Goal: Submit feedback/report problem

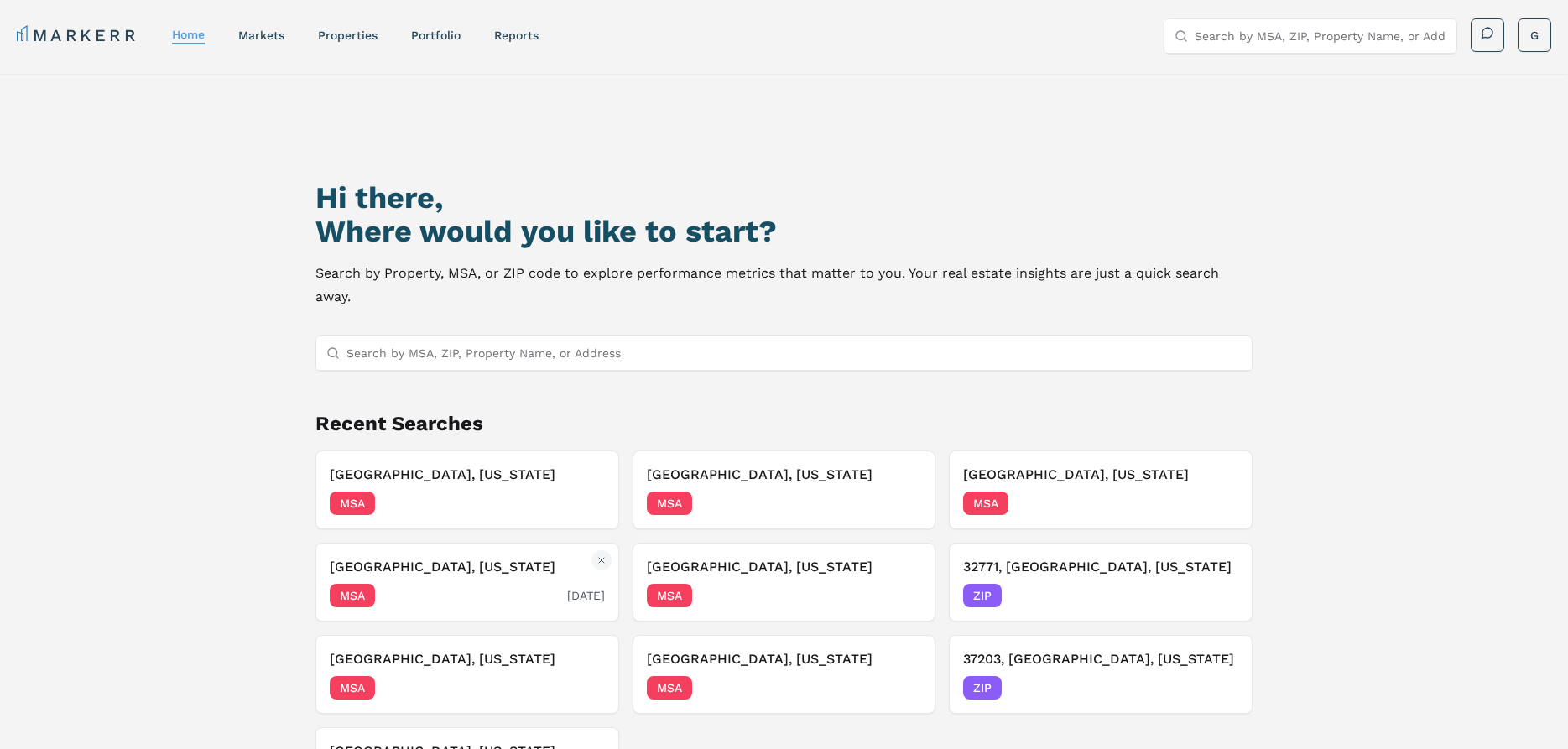
click at [414, 557] on h3 "[GEOGRAPHIC_DATA], [US_STATE]" at bounding box center [467, 566] width 274 height 20
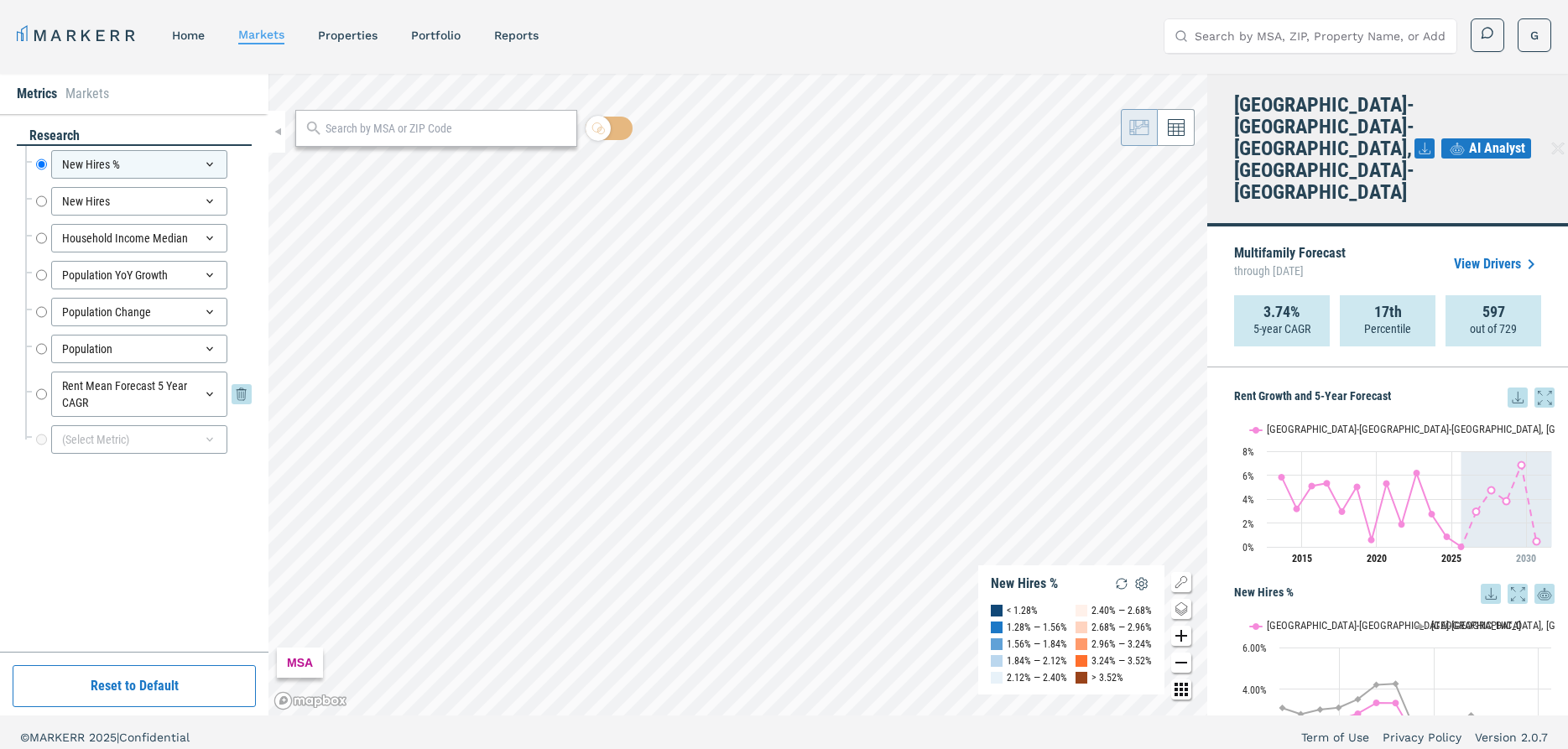
click at [191, 394] on div "Rent Mean Forecast 5 Year CAGR" at bounding box center [139, 394] width 176 height 45
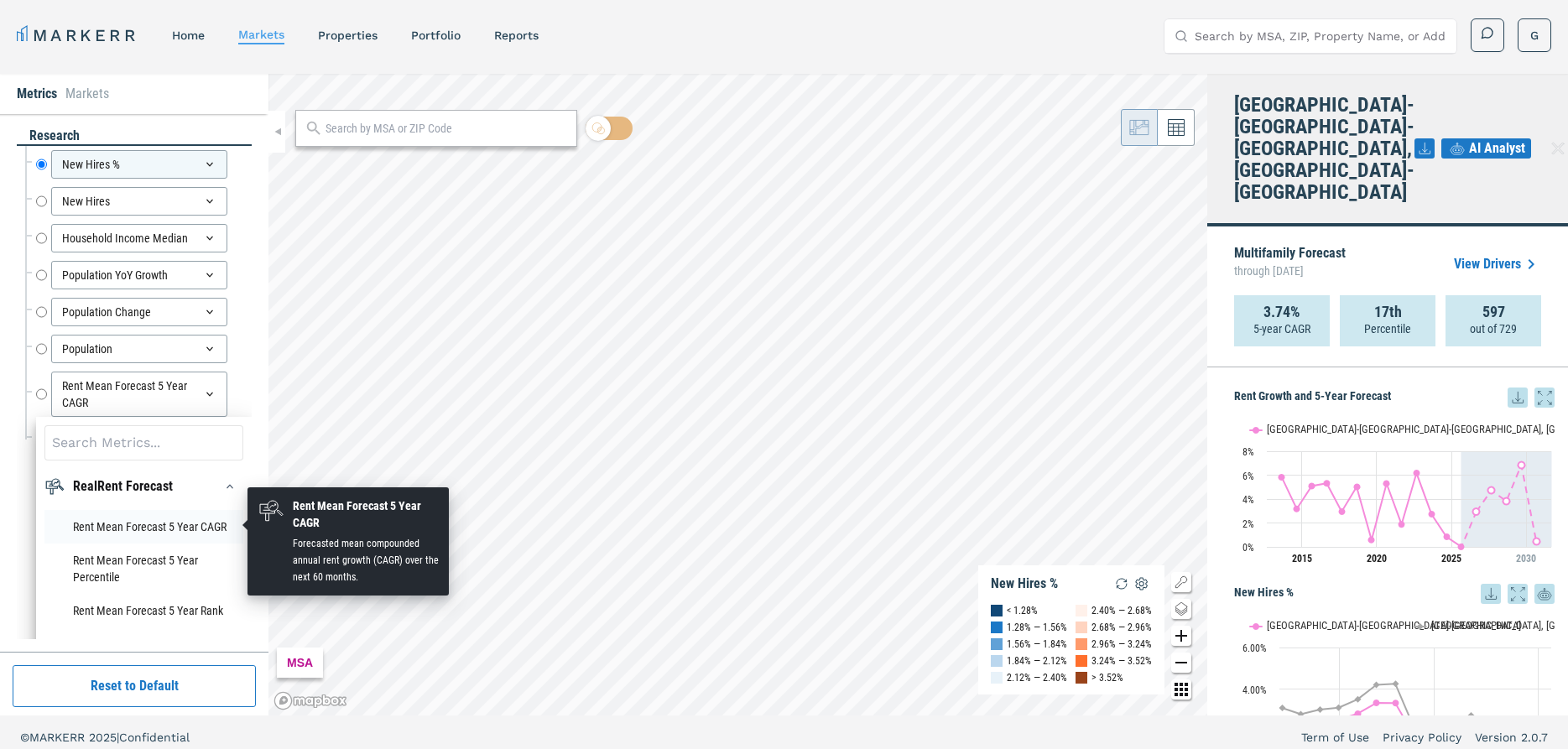
click at [171, 531] on li "Rent Mean Forecast 5 Year CAGR" at bounding box center [144, 526] width 199 height 34
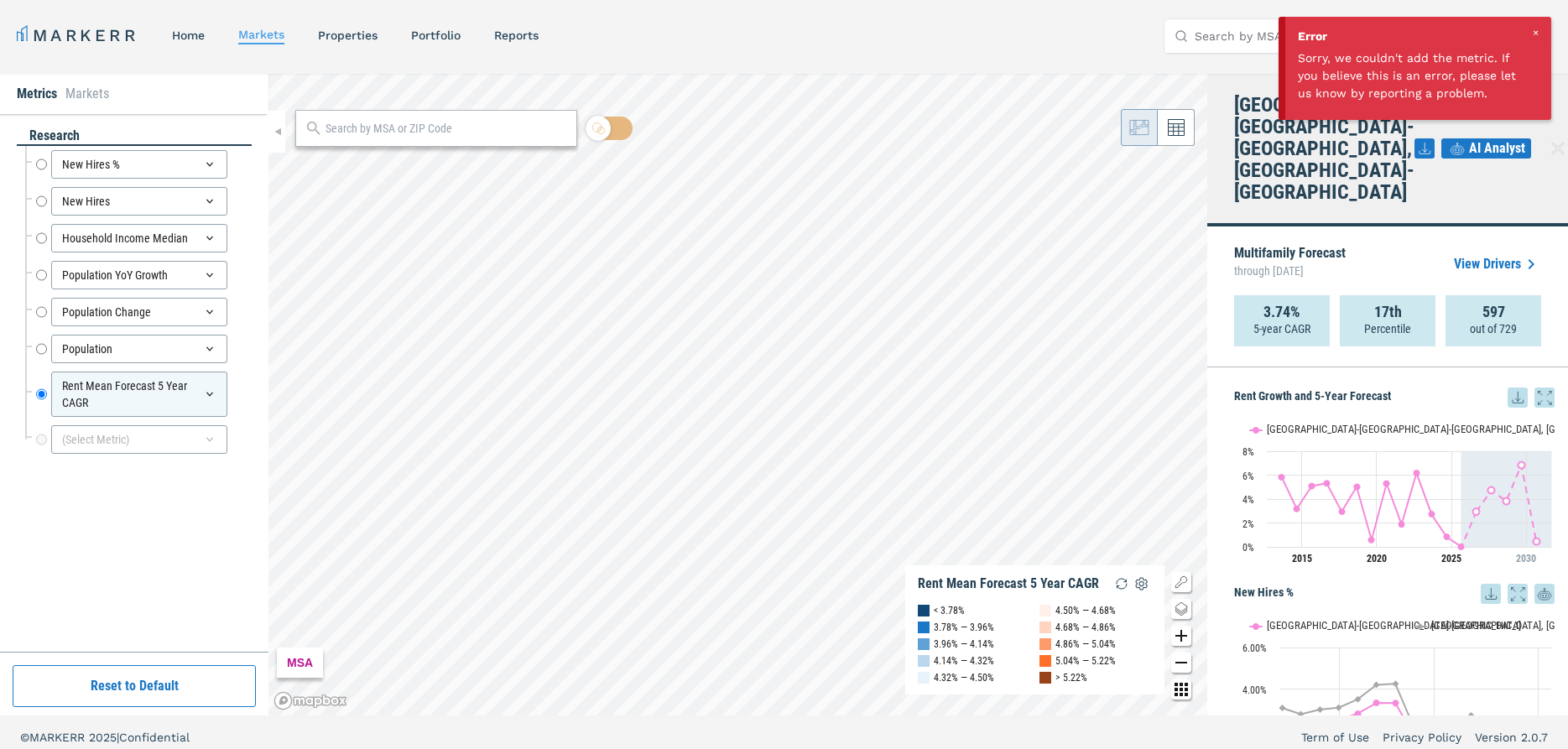
click at [1538, 30] on div at bounding box center [1534, 32] width 15 height 15
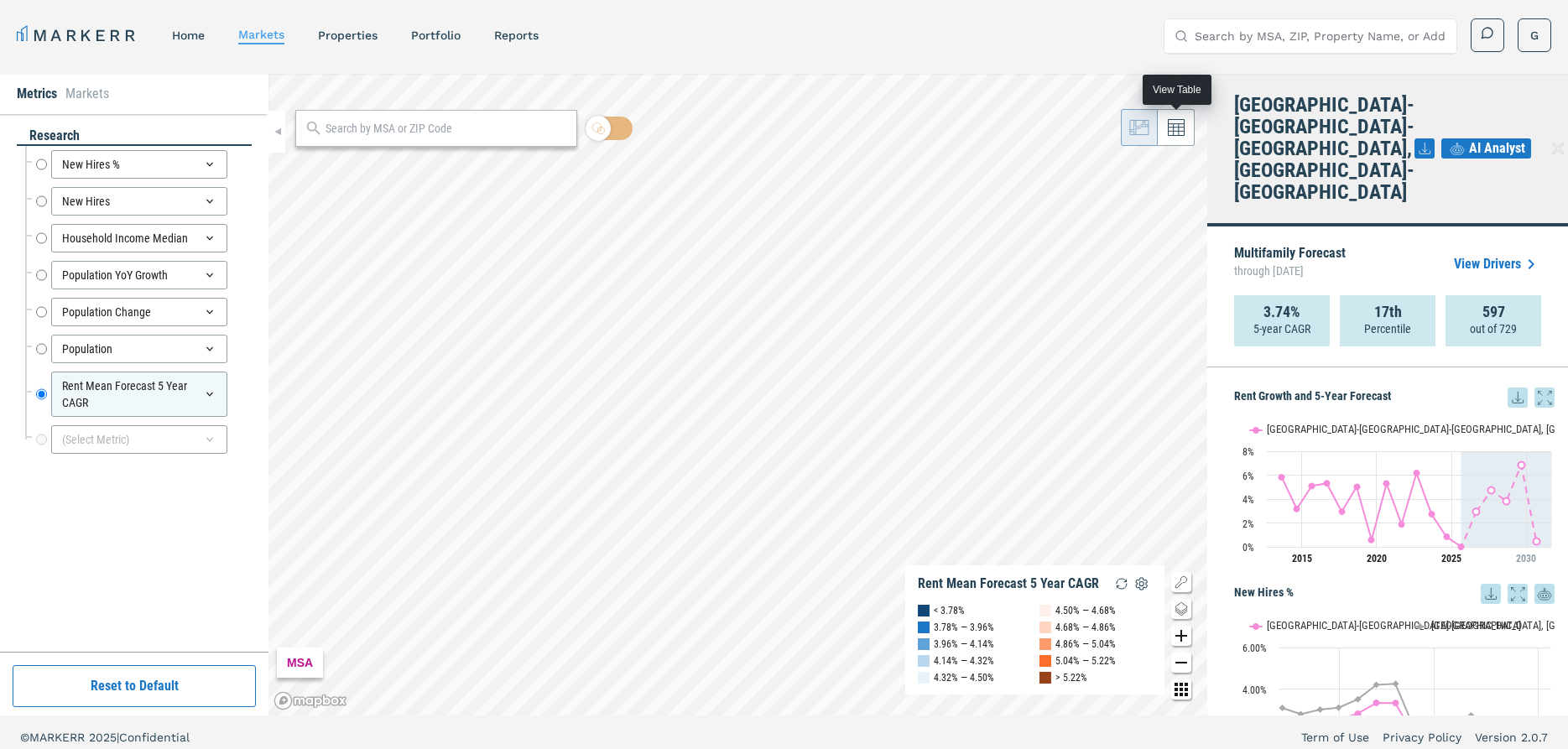
click at [1175, 121] on icon at bounding box center [1176, 127] width 16 height 16
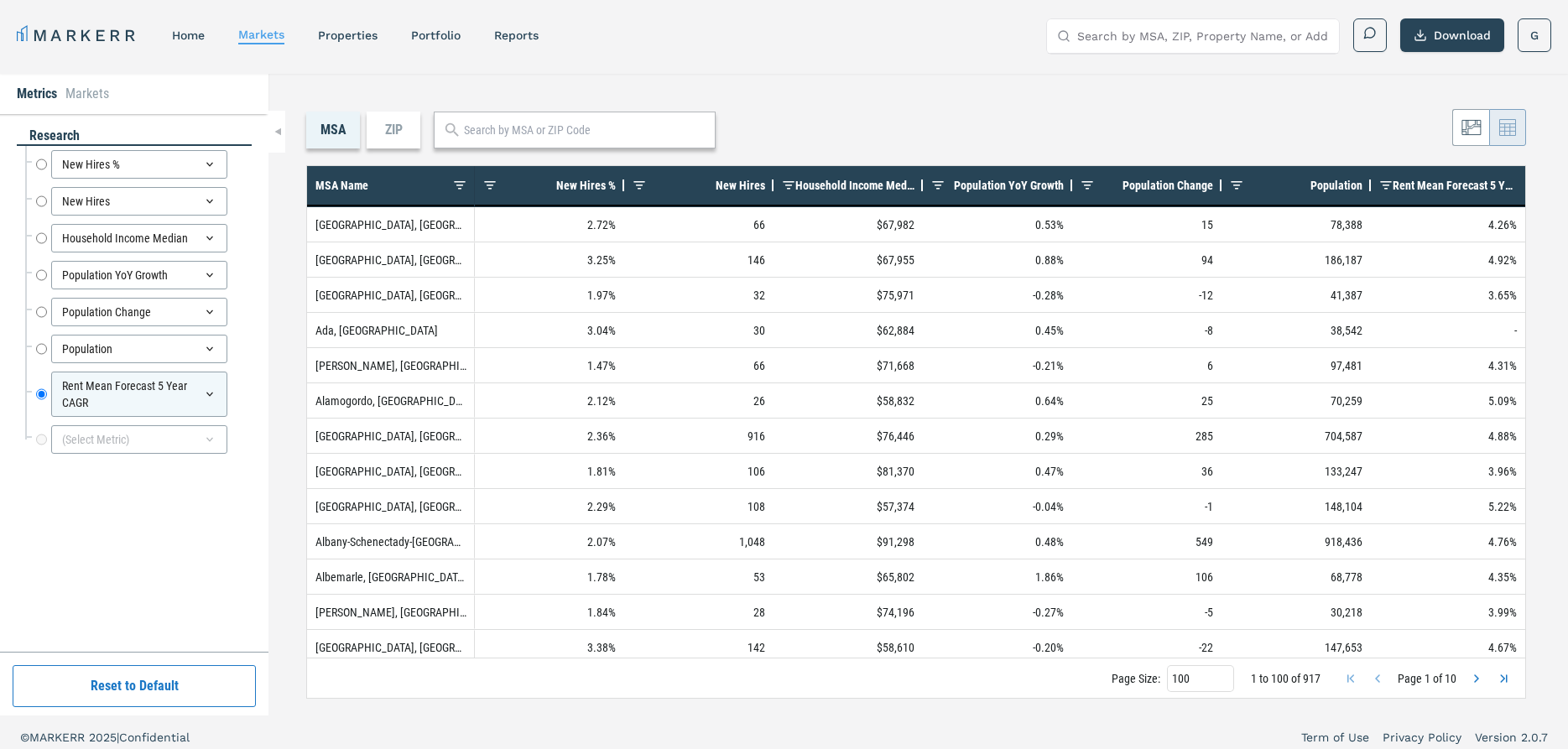
click at [406, 143] on div "ZIP" at bounding box center [393, 130] width 54 height 37
